Goal: Information Seeking & Learning: Learn about a topic

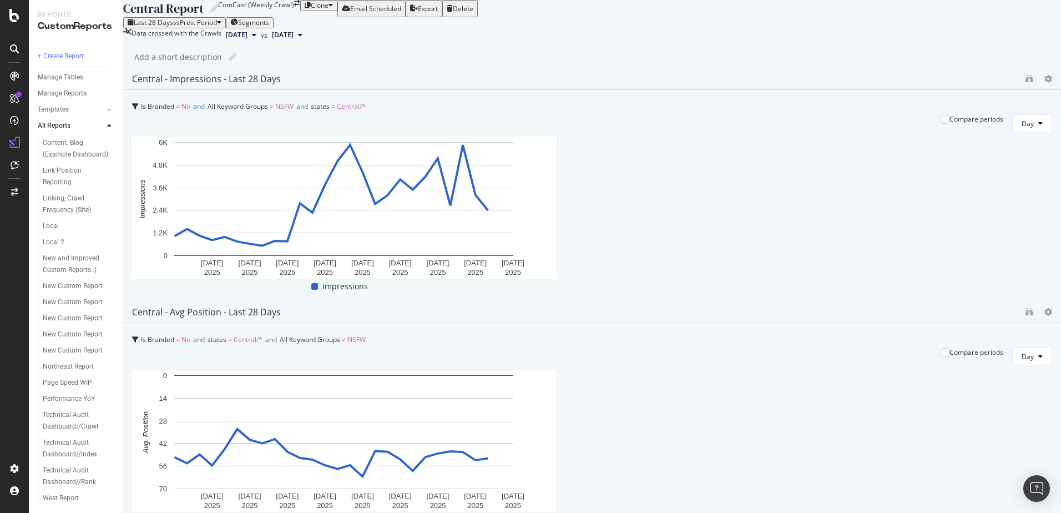
scroll to position [388, 0]
click at [66, 372] on div "Northeast Report" at bounding box center [68, 367] width 51 height 12
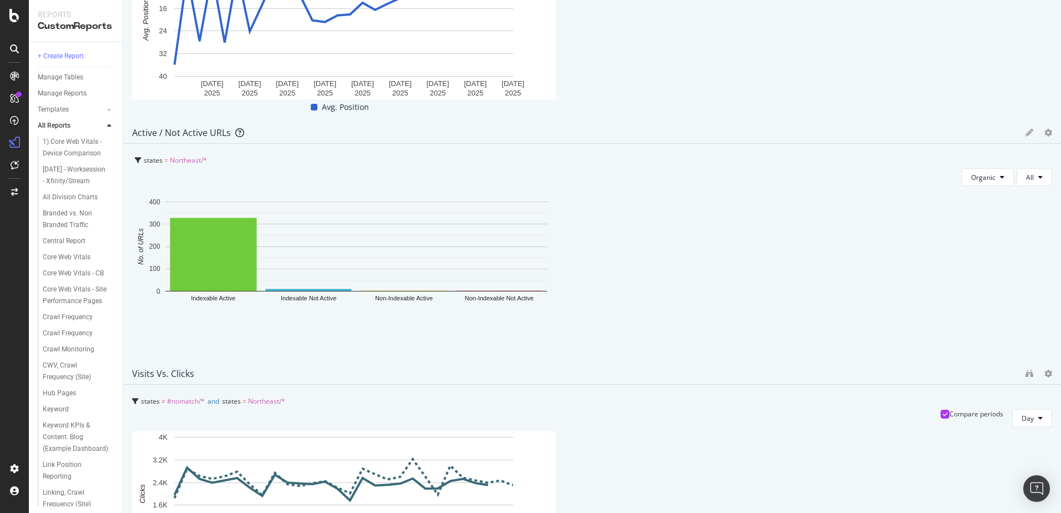
scroll to position [422, 0]
